Goal: Task Accomplishment & Management: Manage account settings

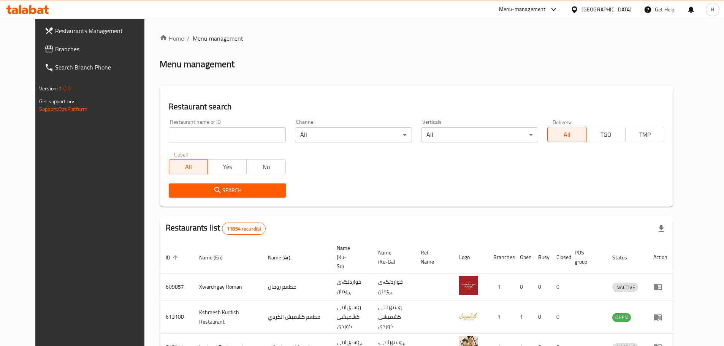
click at [188, 139] on input "search" at bounding box center [227, 134] width 117 height 15
paste input "Columbus Burger"
click at [262, 195] on button "Search" at bounding box center [227, 191] width 117 height 14
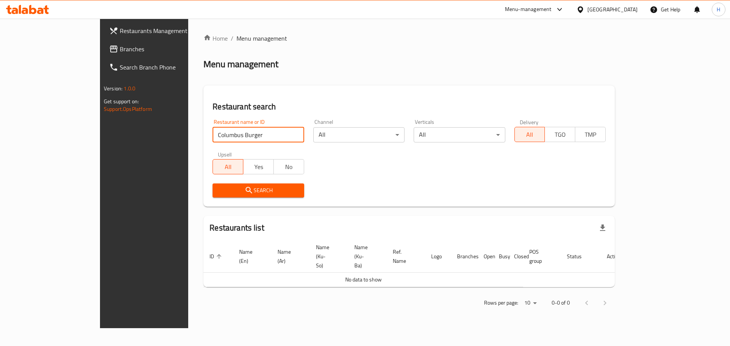
click at [212, 136] on input "Columbus Burger" at bounding box center [257, 134] width 91 height 15
paste input "686170"
click at [212, 132] on input "cow 686170" at bounding box center [257, 134] width 91 height 15
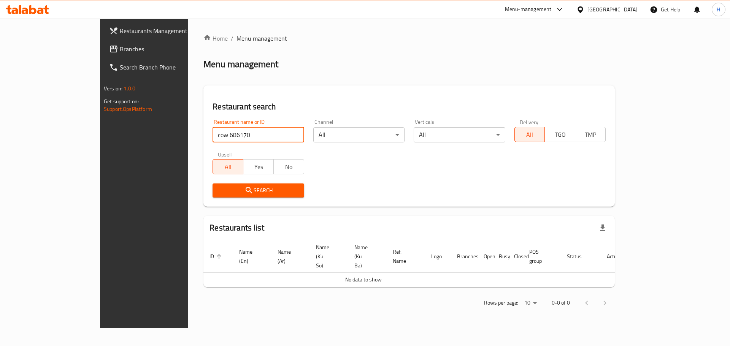
click at [212, 132] on input "cow 686170" at bounding box center [257, 134] width 91 height 15
paste input "search"
click at [212, 132] on input "cow 686170" at bounding box center [257, 134] width 91 height 15
type input "686170"
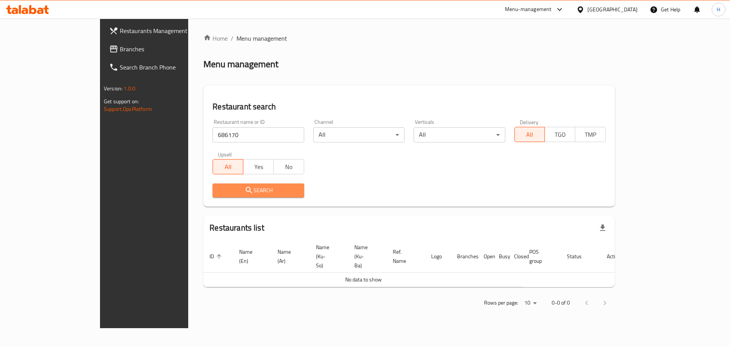
click at [219, 187] on span "Search" at bounding box center [258, 191] width 79 height 10
click at [217, 187] on div at bounding box center [365, 173] width 730 height 346
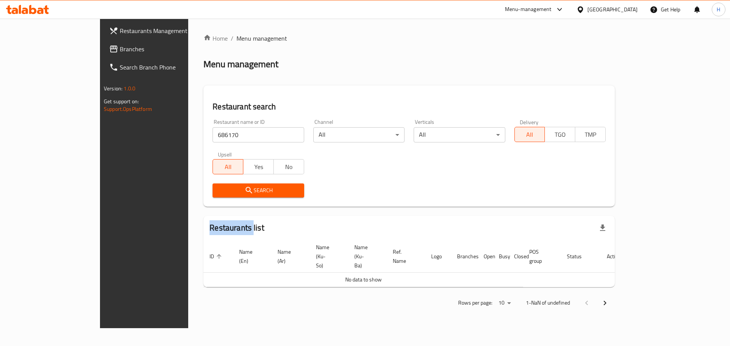
click at [219, 187] on span "Search" at bounding box center [258, 191] width 79 height 10
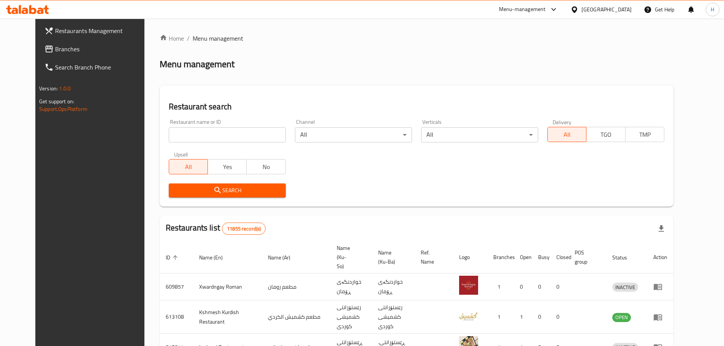
click at [169, 135] on input "search" at bounding box center [227, 134] width 117 height 15
paste input "686170"
type input "686170"
click at [196, 188] on span "Search" at bounding box center [227, 191] width 105 height 10
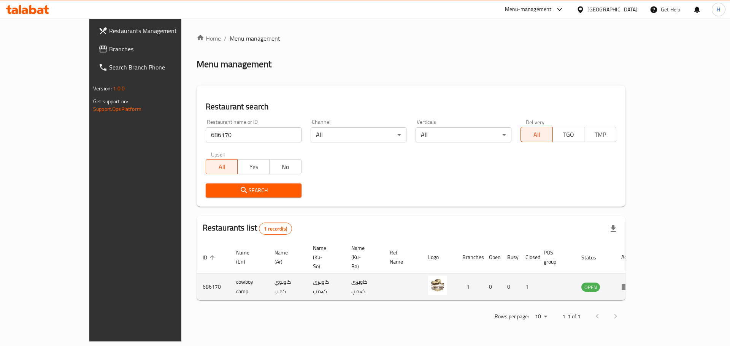
click at [630, 282] on icon "enhanced table" at bounding box center [625, 286] width 9 height 9
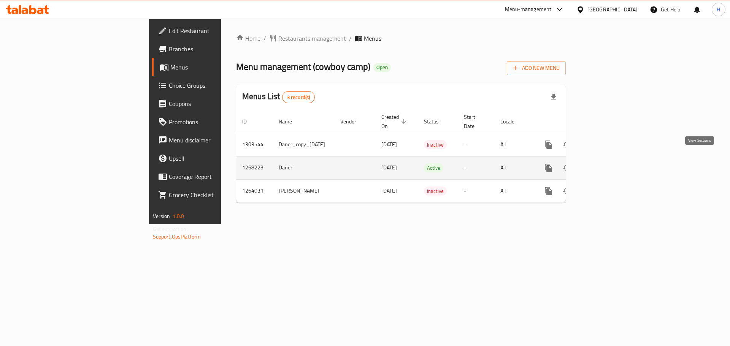
click at [606, 165] on icon "enhanced table" at bounding box center [603, 168] width 7 height 7
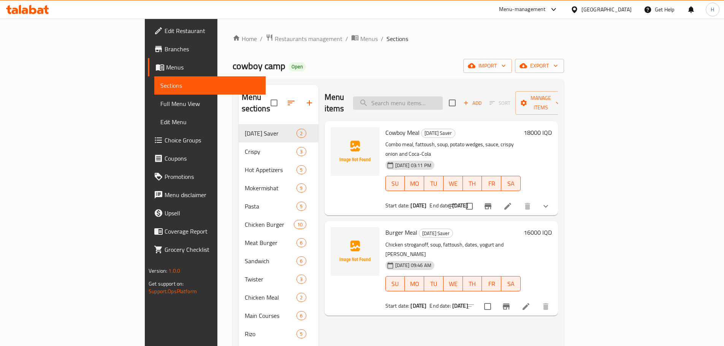
click at [423, 97] on input "search" at bounding box center [398, 103] width 90 height 13
paste input "686170"
type input "686170"
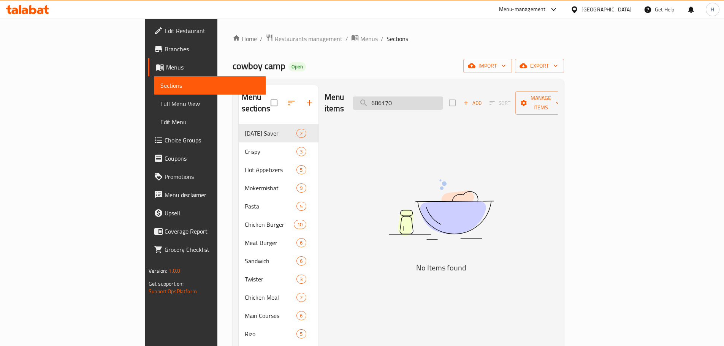
click at [433, 98] on input "686170" at bounding box center [398, 103] width 90 height 13
click at [432, 98] on input "686170" at bounding box center [398, 103] width 90 height 13
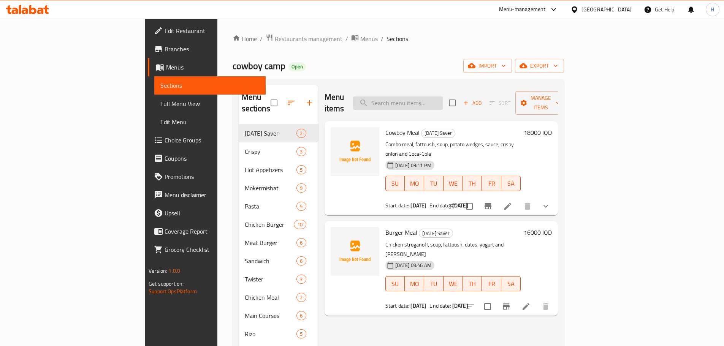
click at [438, 99] on input "search" at bounding box center [398, 103] width 90 height 13
paste input "Columbus Burger"
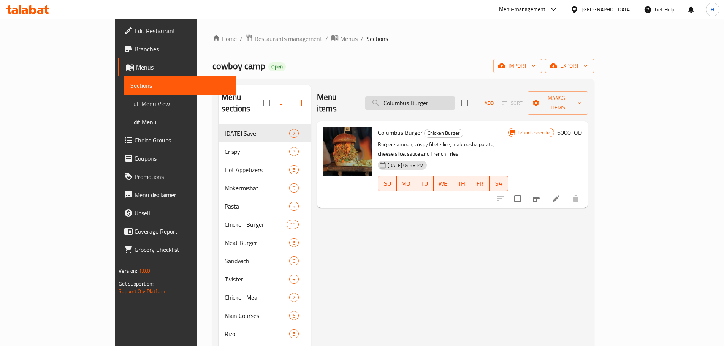
click at [420, 97] on input "Columbus Burger" at bounding box center [410, 103] width 90 height 13
paste input "Smoked Kickapo Rizo"
click at [430, 97] on input "Smoked Kickapo RizoBurger" at bounding box center [410, 103] width 90 height 13
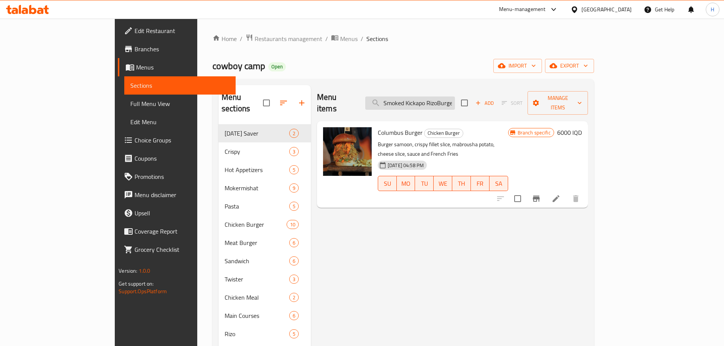
click at [430, 97] on input "Smoked Kickapo RizoBurger" at bounding box center [410, 103] width 90 height 13
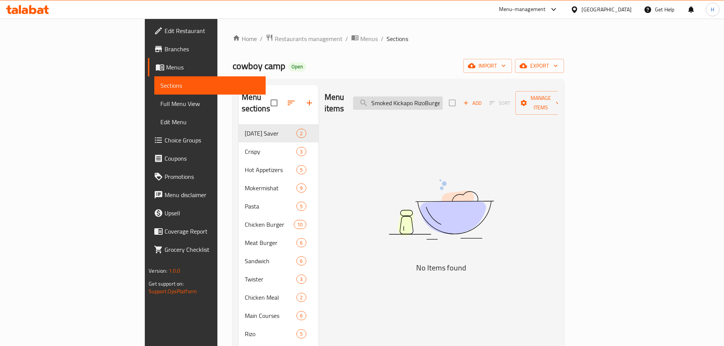
paste input "search"
click at [443, 99] on input "Smoked Kickapo Rizo" at bounding box center [398, 103] width 90 height 13
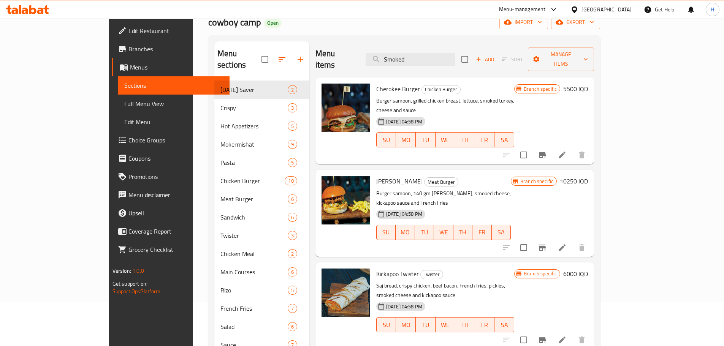
scroll to position [43, 0]
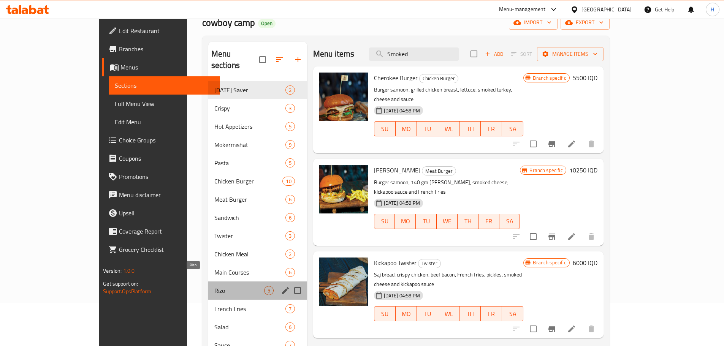
click at [214, 286] on span "Rizo" at bounding box center [239, 290] width 50 height 9
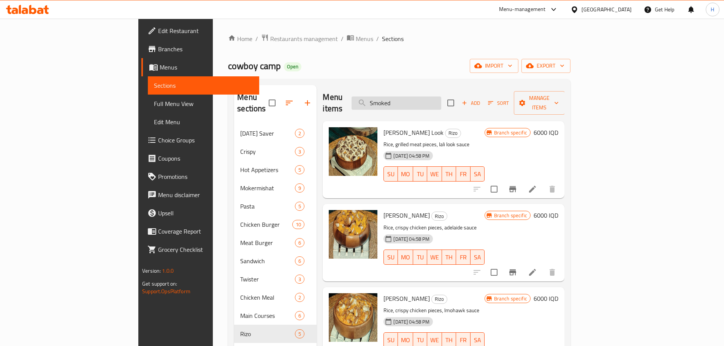
click at [438, 100] on input "Smoked" at bounding box center [397, 103] width 90 height 13
paste input "Columbus Burger"
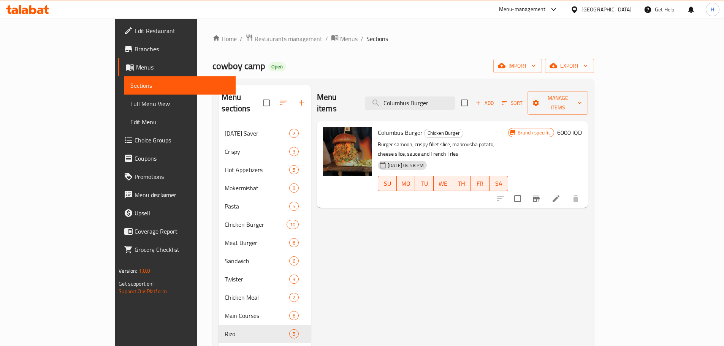
type input "Columbus Burger"
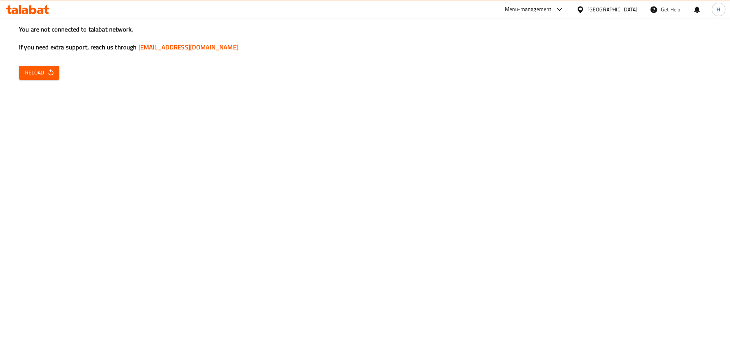
click at [33, 71] on span "Reload" at bounding box center [39, 73] width 28 height 10
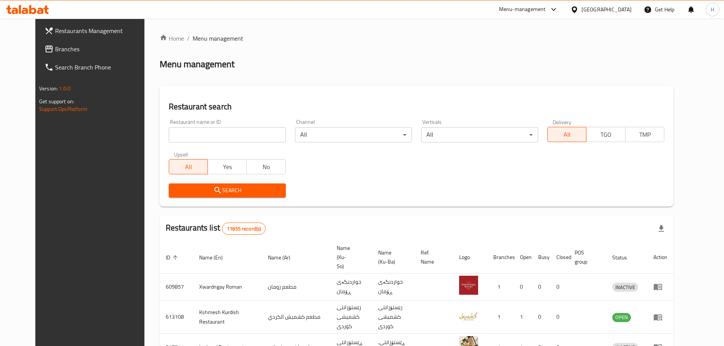
drag, startPoint x: 0, startPoint y: 0, endPoint x: 199, endPoint y: 135, distance: 240.7
click at [199, 135] on input "search" at bounding box center [227, 134] width 117 height 15
type input "NKD Pizza"
click at [200, 184] on button "Search" at bounding box center [227, 191] width 117 height 14
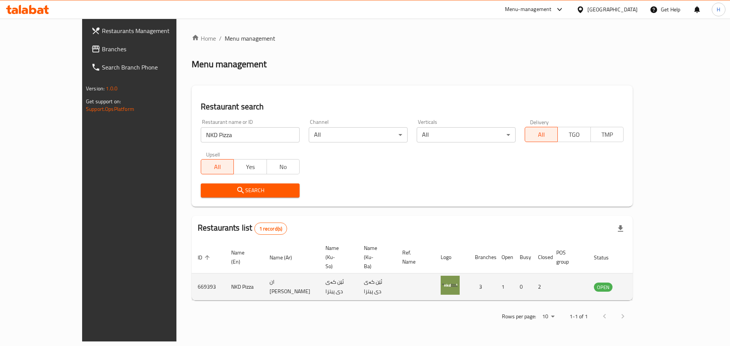
click at [643, 282] on icon "enhanced table" at bounding box center [637, 286] width 9 height 9
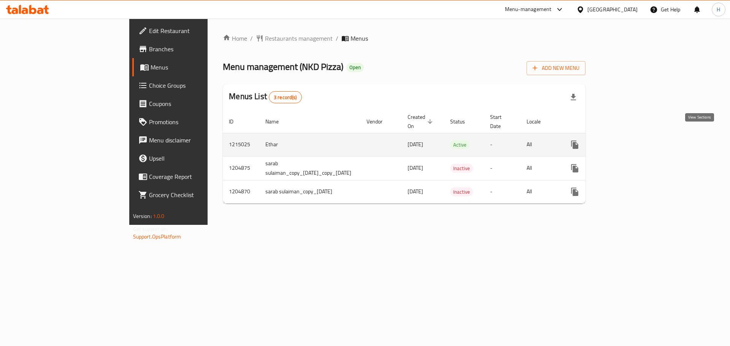
click at [634, 140] on icon "enhanced table" at bounding box center [629, 144] width 9 height 9
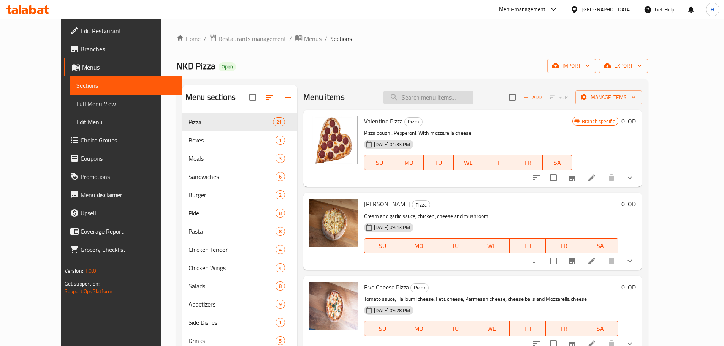
click at [459, 93] on input "search" at bounding box center [428, 97] width 90 height 13
paste input "Smoked Chicken Pizza"
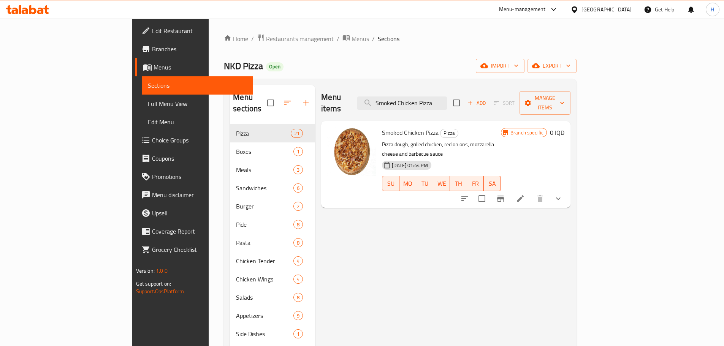
type input "Smoked Chicken Pizza"
click at [525, 194] on icon at bounding box center [520, 198] width 9 height 9
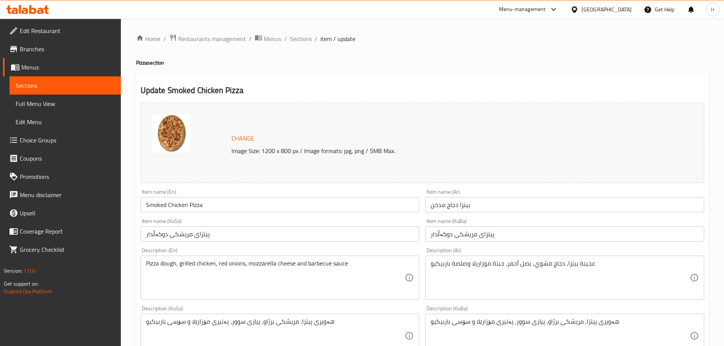
click at [455, 207] on input "بيتزا دجاج مدخن" at bounding box center [564, 204] width 279 height 15
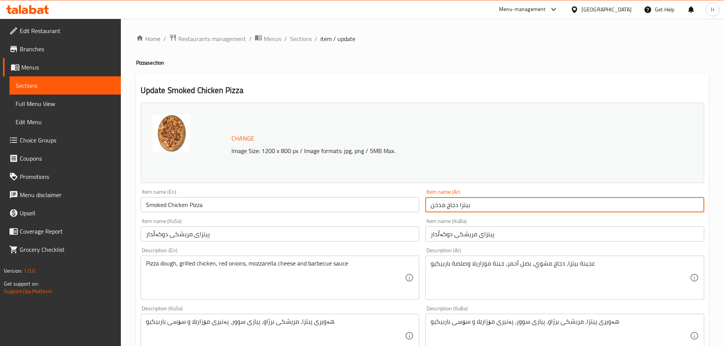
click at [455, 207] on input "بيتزا دجاج مدخن" at bounding box center [564, 204] width 279 height 15
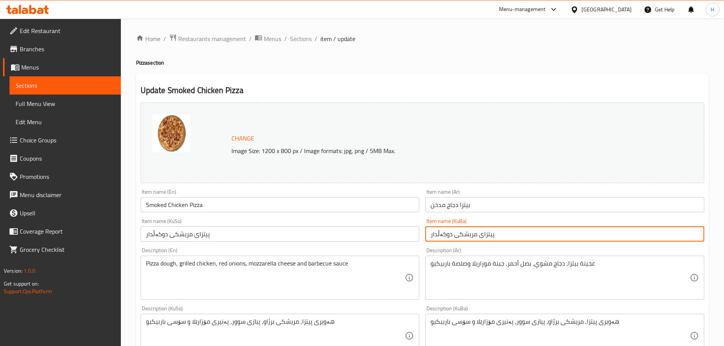
click at [468, 237] on input "پیتزای مریشکی دوکەڵدار" at bounding box center [564, 233] width 279 height 15
click at [469, 237] on input "پیتزای مریشکی دوکەڵدار" at bounding box center [564, 233] width 279 height 15
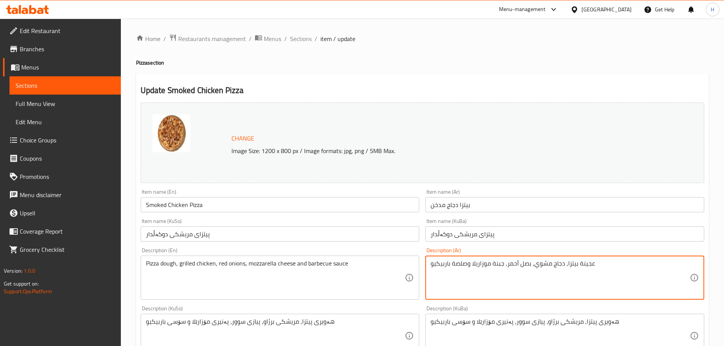
click at [518, 267] on textarea "عجينة بيتزا, دجاج مشوي, بصل أحمر, جبنة موزاريلا وصلصة باربيكيو" at bounding box center [560, 278] width 259 height 36
click at [572, 278] on textarea "عجينة بيتزا, دجاج مشوي, بصل أحمر, جبنة موزاريلا وصلصة باربيكيو" at bounding box center [560, 278] width 259 height 36
click at [559, 265] on textarea "عجينة بيتزا, دجاج مشوي, بصل أحمر, جبنة موزاريلا وصلصة باربيكيو" at bounding box center [560, 278] width 259 height 36
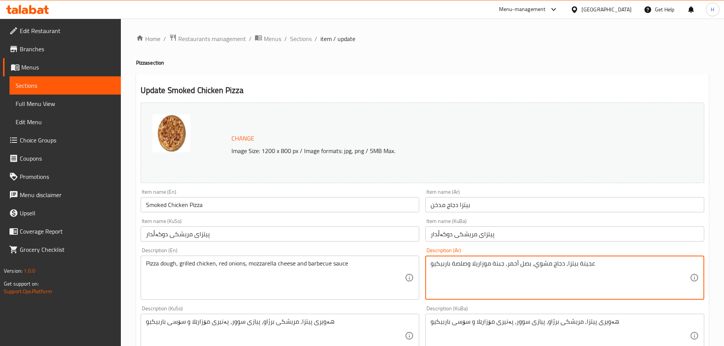
click at [559, 265] on textarea "عجينة بيتزا, دجاج مشوي, بصل أحمر, جبنة موزاريلا وصلصة باربيكيو" at bounding box center [560, 278] width 259 height 36
drag, startPoint x: 577, startPoint y: 261, endPoint x: 423, endPoint y: 278, distance: 155.5
click at [423, 278] on div "Description (Ar) عجينة بيتزا, دجاج مشوي, بصل أحمر, جبنة موزاريلا وصلصة باربيكيو…" at bounding box center [564, 274] width 285 height 58
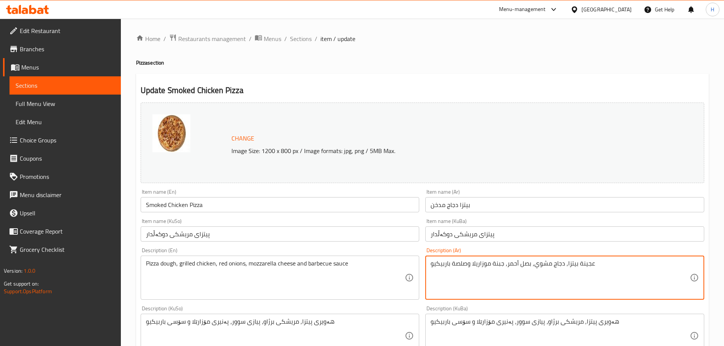
click at [186, 209] on input "Smoked Chicken Pizza" at bounding box center [280, 204] width 279 height 15
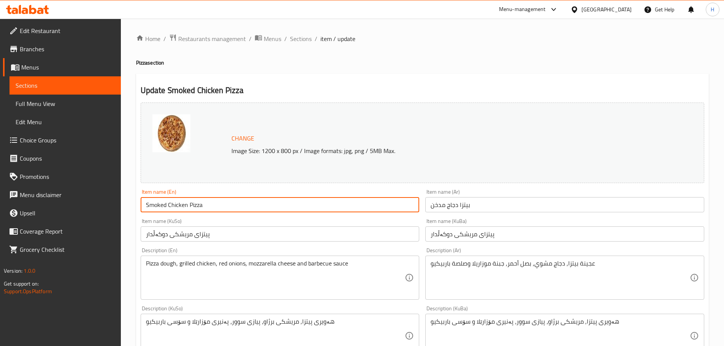
click at [186, 209] on input "Smoked Chicken Pizza" at bounding box center [280, 204] width 279 height 15
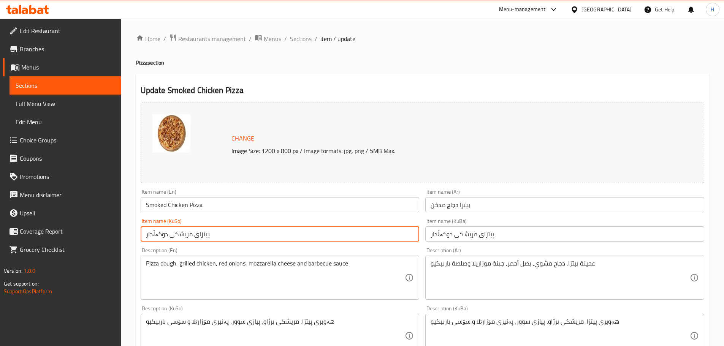
click at [188, 238] on input "پیتزای مریشکی دوکەڵدار" at bounding box center [280, 233] width 279 height 15
click at [188, 237] on input "پیتزای مریشکی دوکەڵدار" at bounding box center [280, 233] width 279 height 15
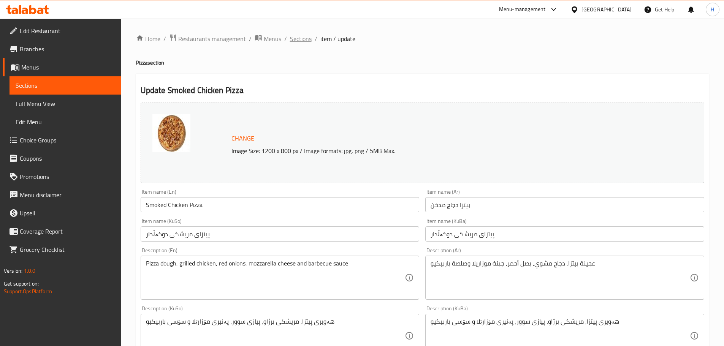
click at [296, 40] on span "Sections" at bounding box center [301, 38] width 22 height 9
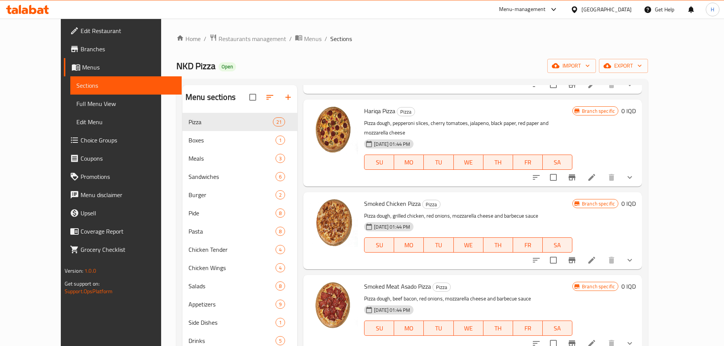
scroll to position [1026, 0]
